Goal: Information Seeking & Learning: Learn about a topic

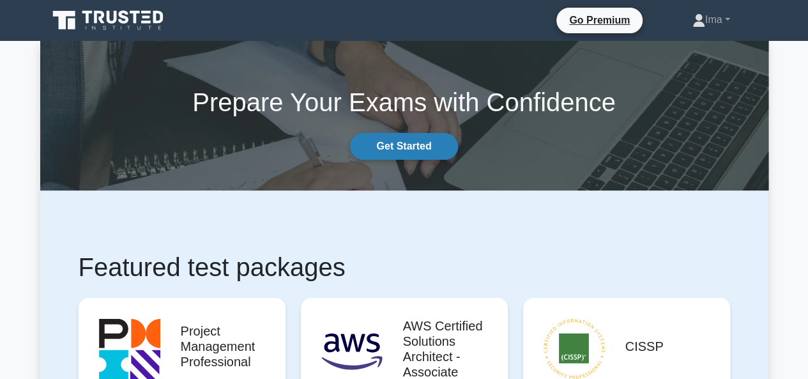
click at [388, 143] on link "Get Started" at bounding box center [403, 146] width 107 height 27
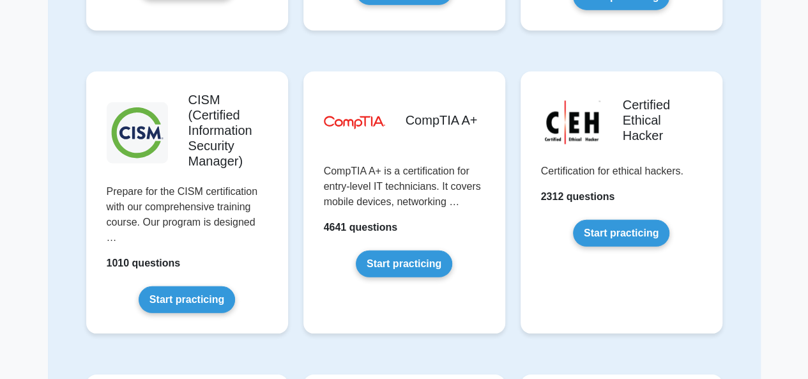
scroll to position [1788, 0]
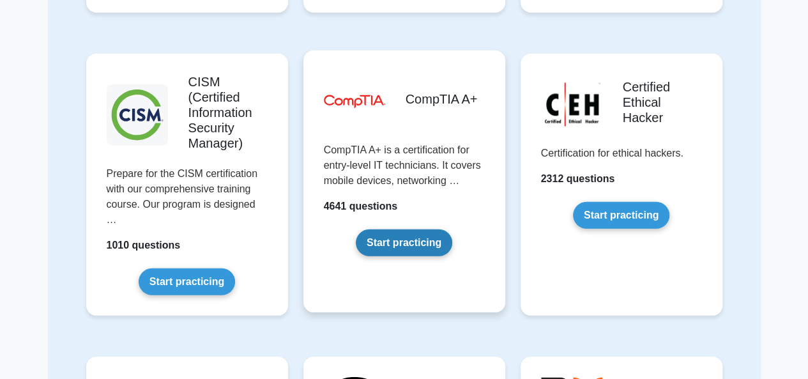
click at [396, 239] on link "Start practicing" at bounding box center [404, 242] width 96 height 27
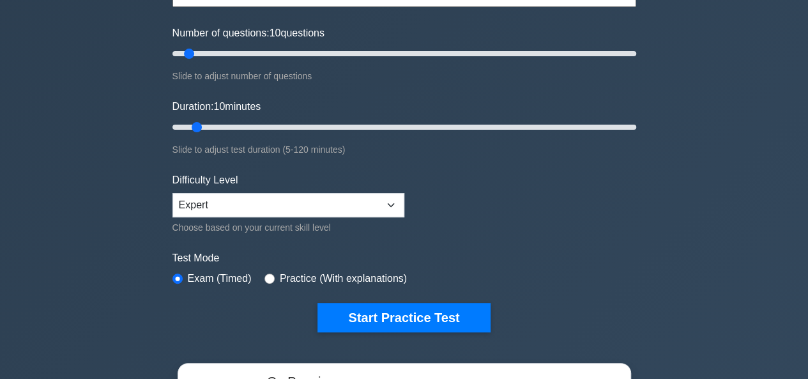
scroll to position [170, 0]
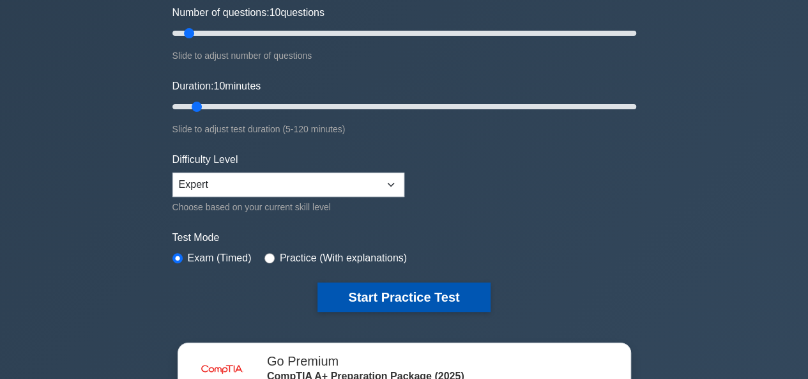
click at [441, 296] on button "Start Practice Test" at bounding box center [403, 296] width 172 height 29
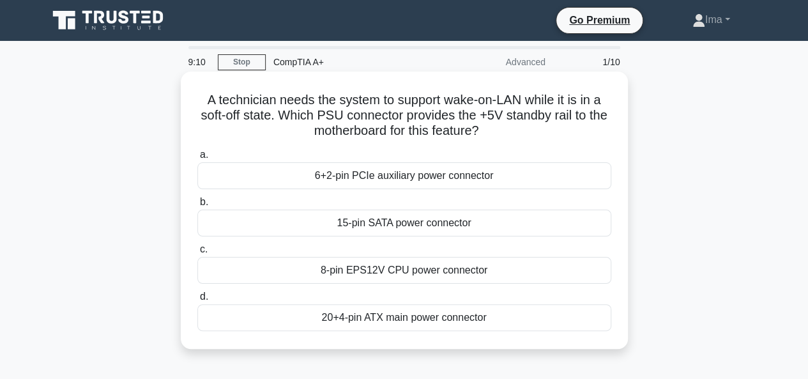
click at [467, 176] on div "6+2-pin PCIe auxiliary power connector" at bounding box center [404, 175] width 414 height 27
click at [197, 159] on input "a. 6+2-pin PCIe auxiliary power connector" at bounding box center [197, 155] width 0 height 8
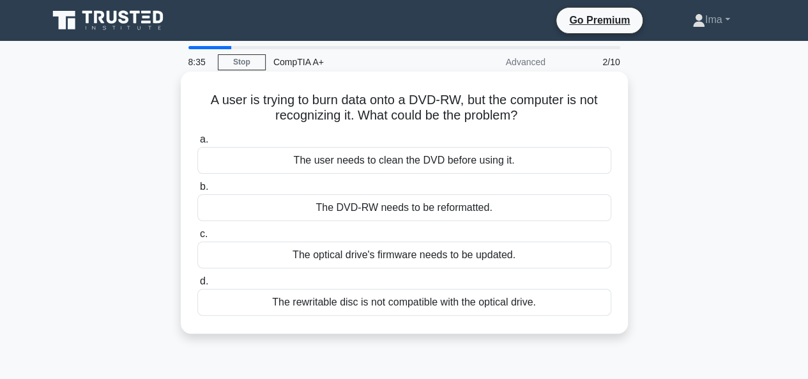
click at [384, 164] on div "The user needs to clean the DVD before using it." at bounding box center [404, 160] width 414 height 27
click at [197, 144] on input "a. The user needs to clean the DVD before using it." at bounding box center [197, 139] width 0 height 8
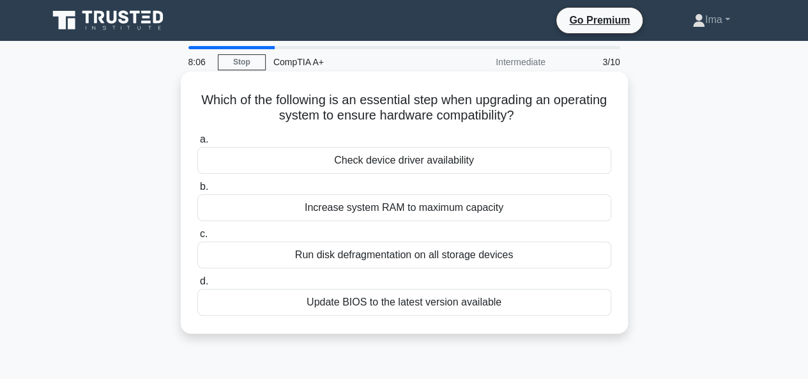
click at [493, 211] on div "Increase system RAM to maximum capacity" at bounding box center [404, 207] width 414 height 27
click at [197, 191] on input "b. Increase system RAM to maximum capacity" at bounding box center [197, 187] width 0 height 8
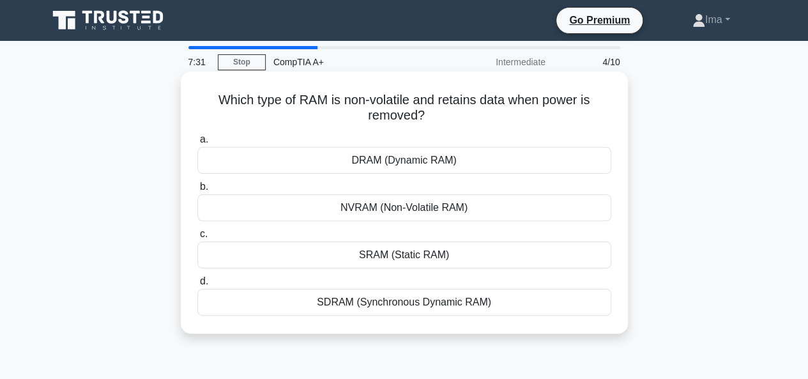
click at [365, 257] on div "SRAM (Static RAM)" at bounding box center [404, 254] width 414 height 27
click at [197, 238] on input "c. SRAM (Static RAM)" at bounding box center [197, 234] width 0 height 8
